Goal: Transaction & Acquisition: Purchase product/service

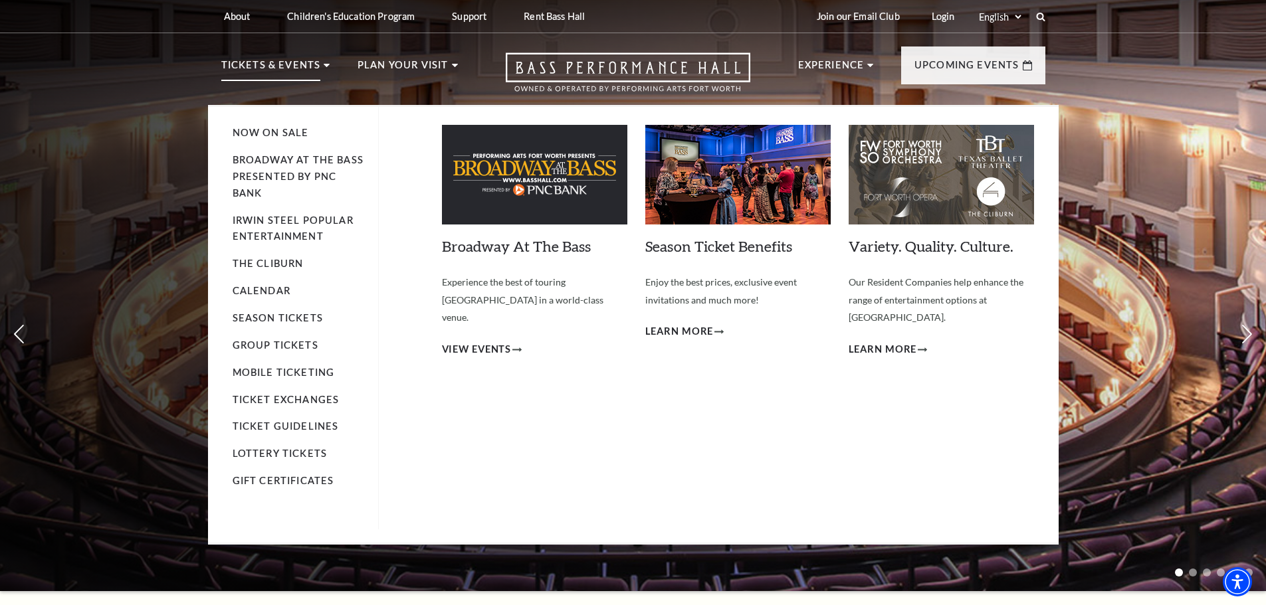
click at [284, 60] on p "Tickets & Events" at bounding box center [271, 69] width 100 height 24
click at [268, 289] on link "Calendar" at bounding box center [262, 290] width 58 height 11
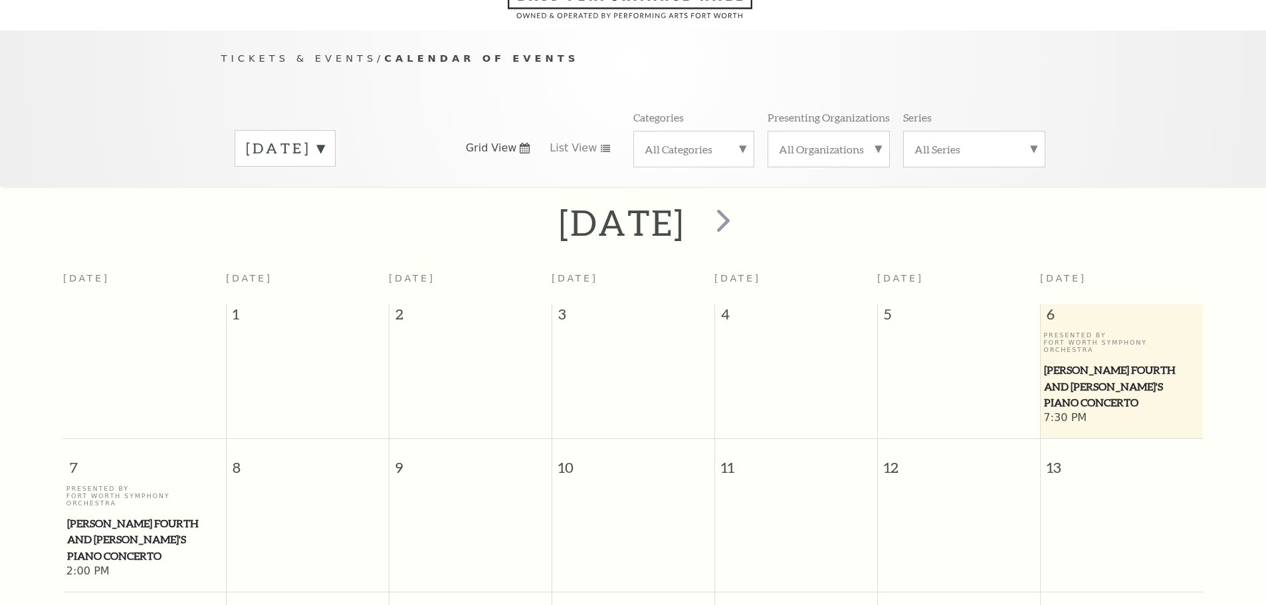
scroll to position [118, 0]
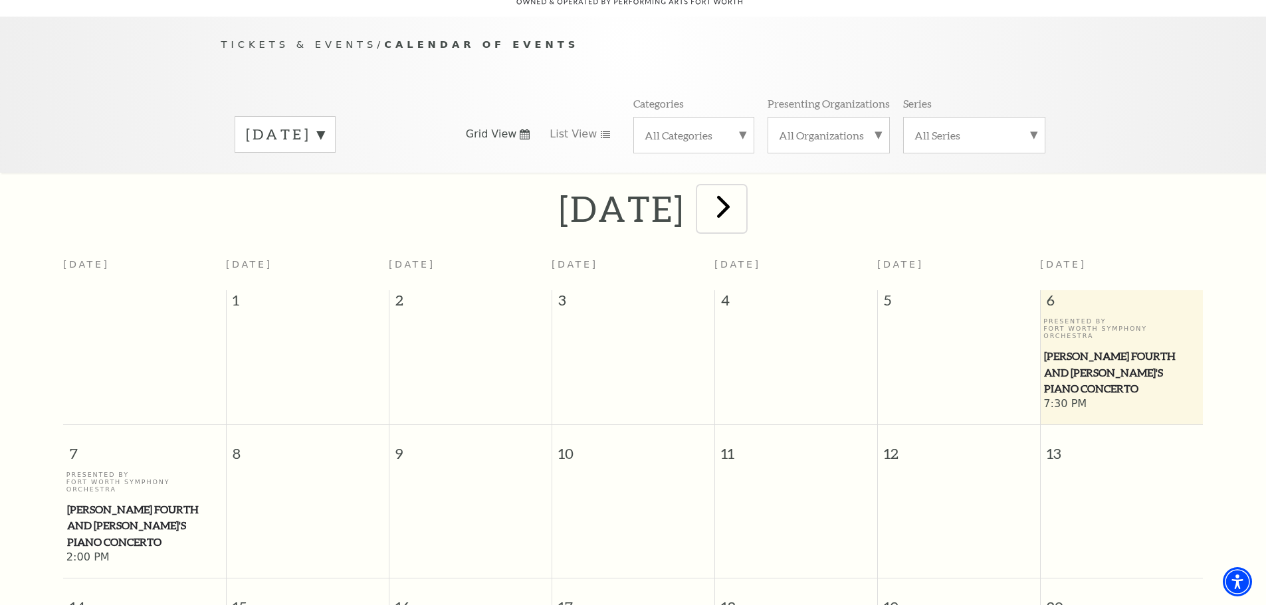
click at [742, 187] on span "next" at bounding box center [723, 206] width 38 height 38
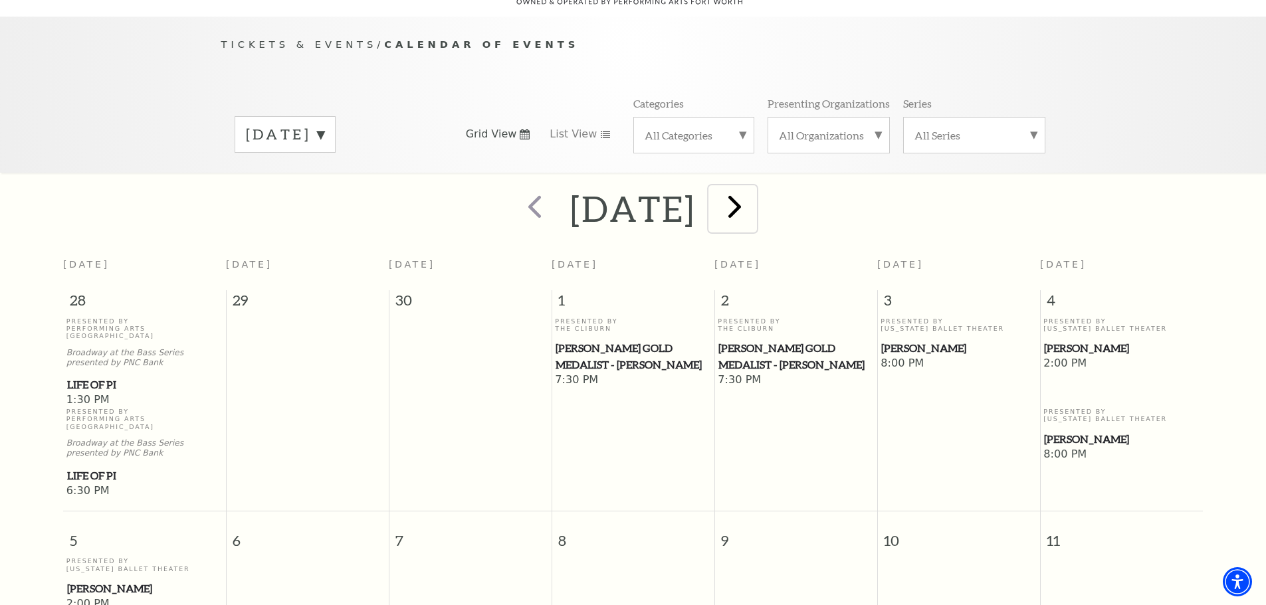
click at [754, 196] on span "next" at bounding box center [735, 206] width 38 height 38
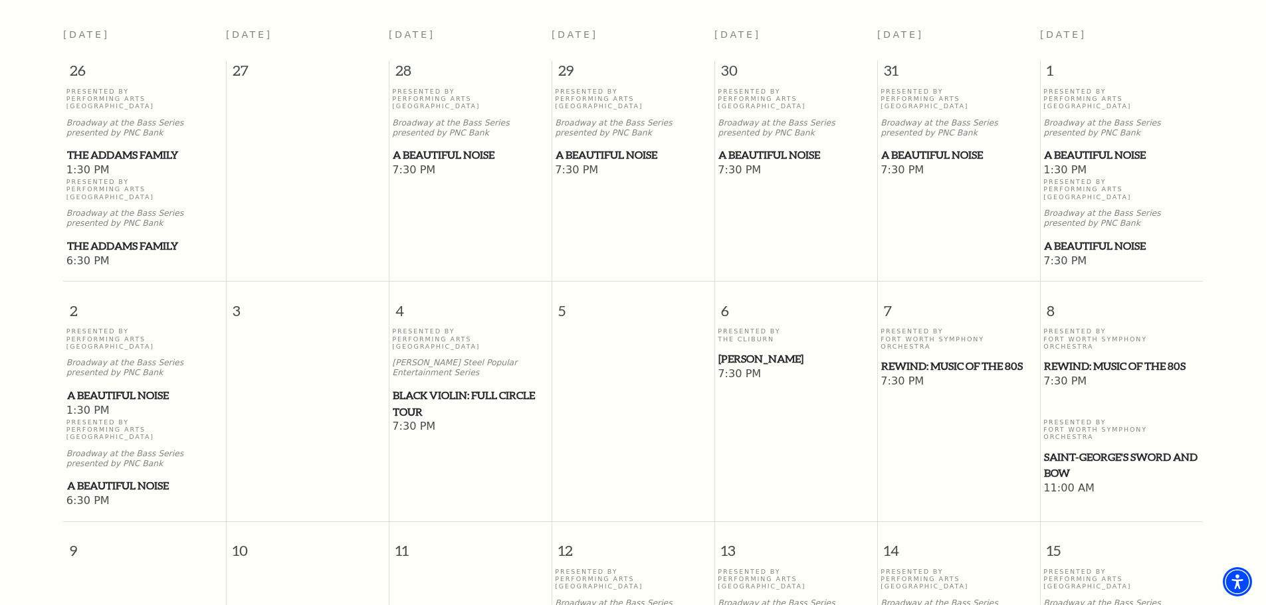
scroll to position [317, 0]
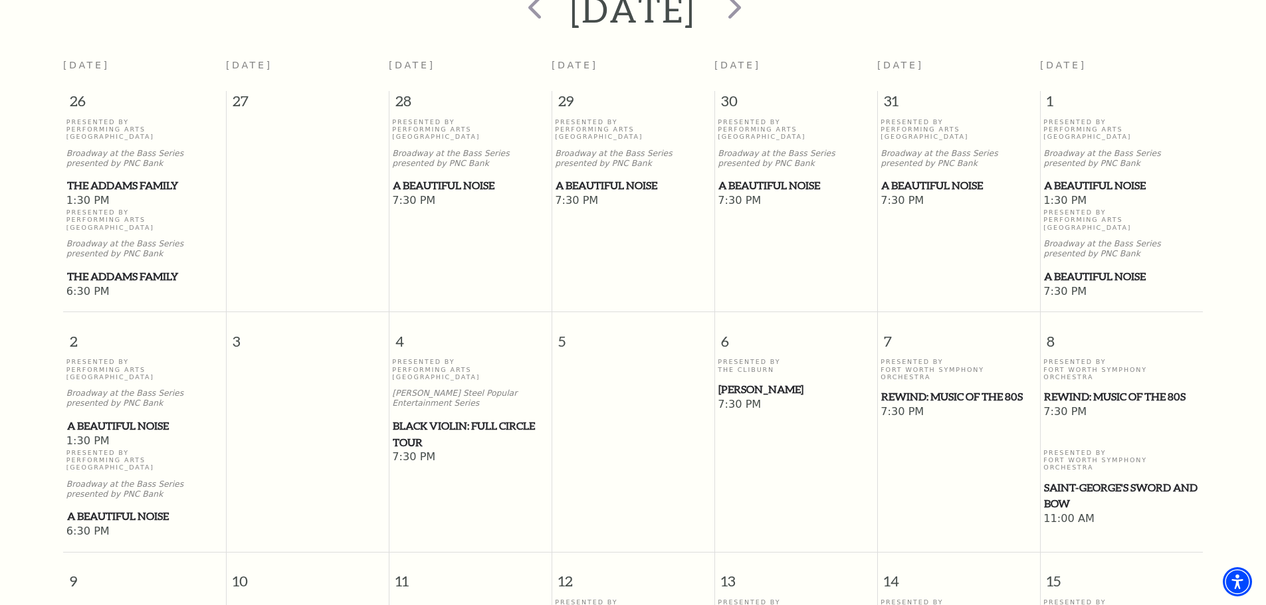
click at [1088, 177] on span "A Beautiful Noise" at bounding box center [1121, 185] width 155 height 17
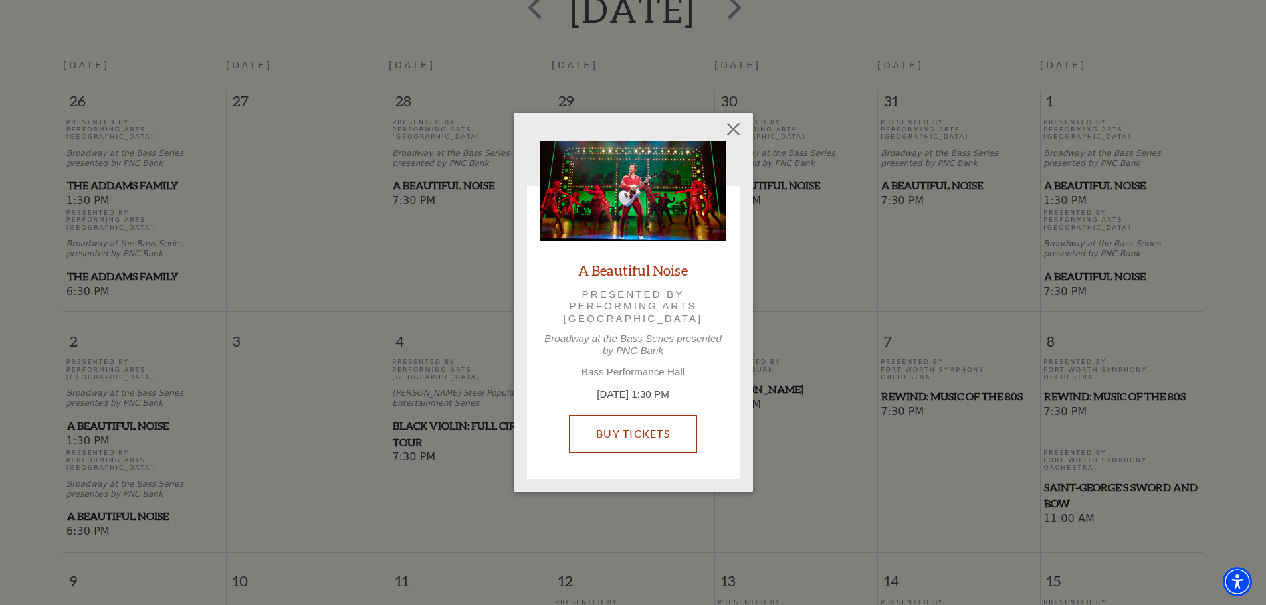
click at [637, 424] on link "Buy Tickets" at bounding box center [633, 433] width 128 height 37
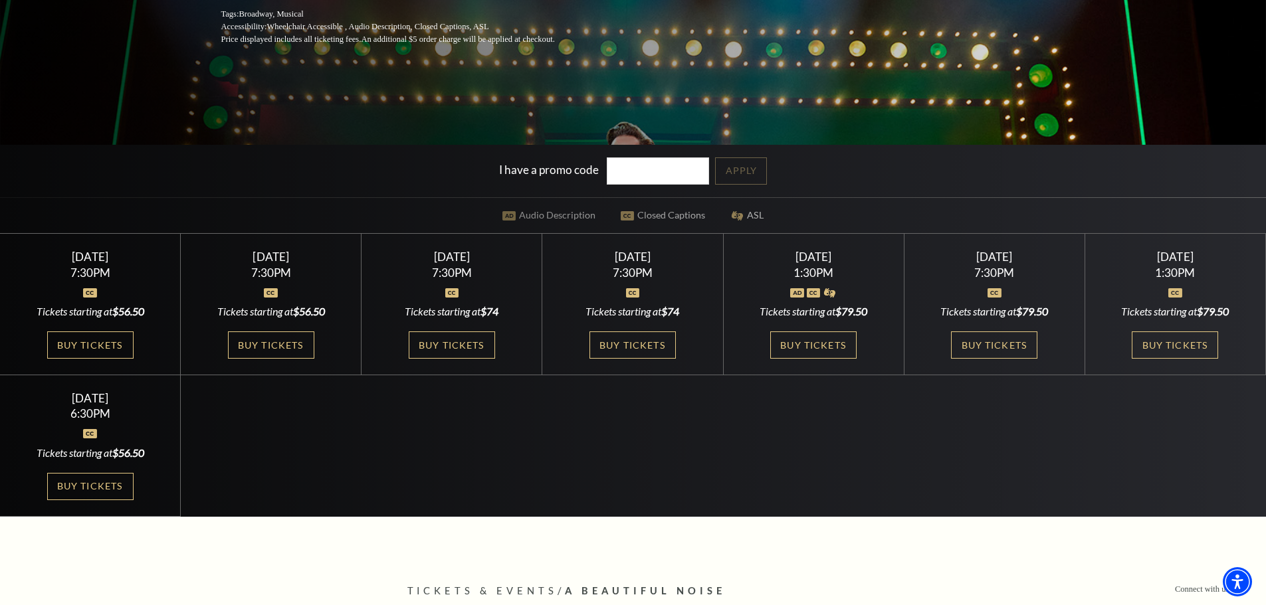
scroll to position [332, 0]
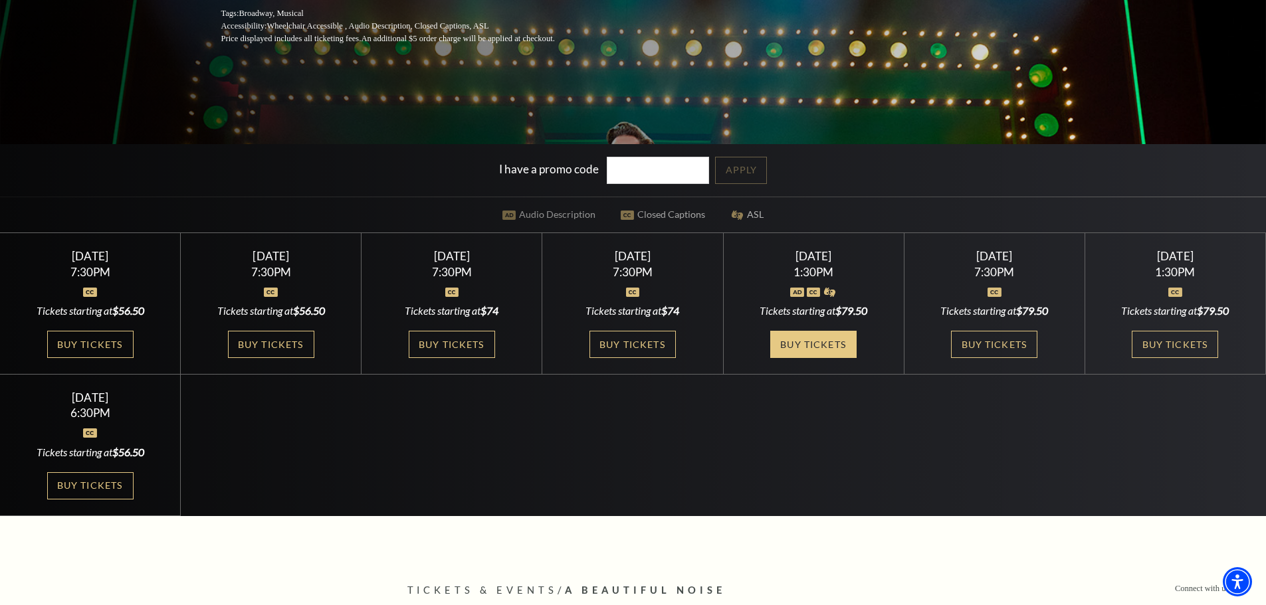
click at [823, 345] on link "Buy Tickets" at bounding box center [813, 344] width 86 height 27
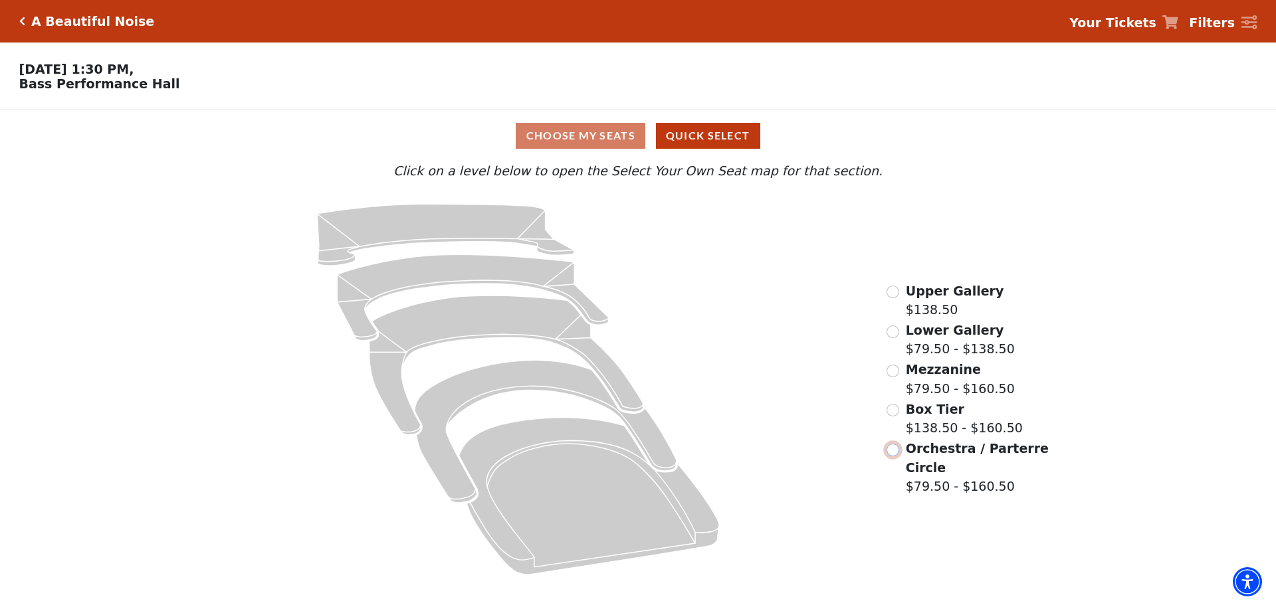
click at [897, 457] on input "Orchestra / Parterre Circle$79.50 - $160.50\a" at bounding box center [892, 450] width 13 height 13
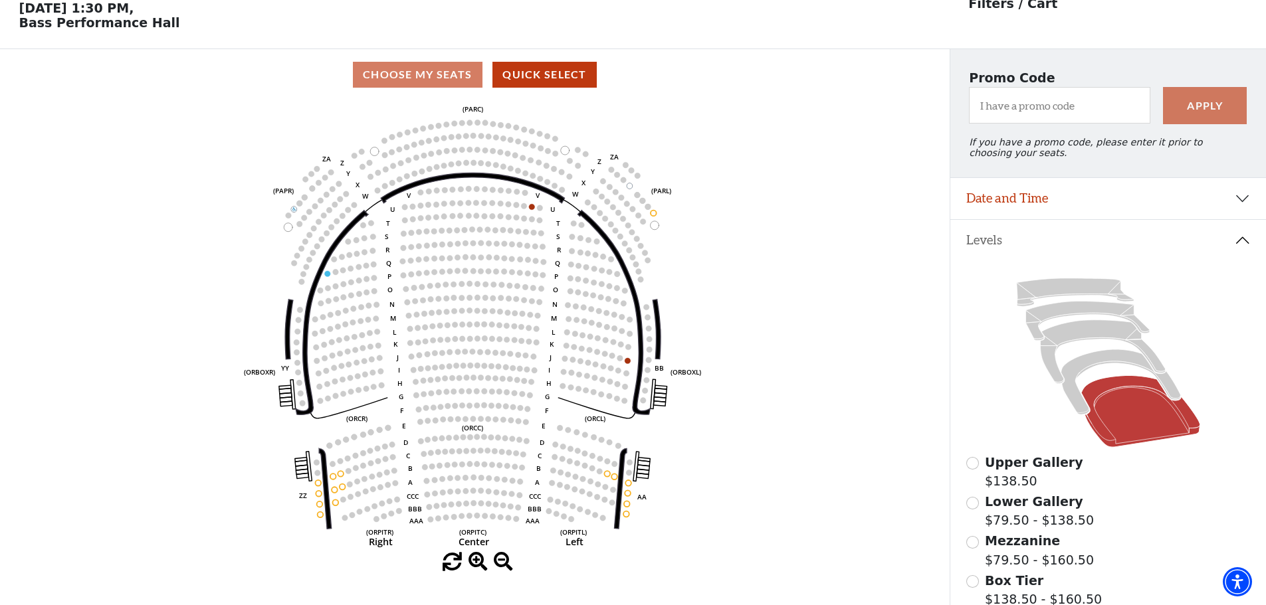
scroll to position [62, 0]
